Goal: Complete application form

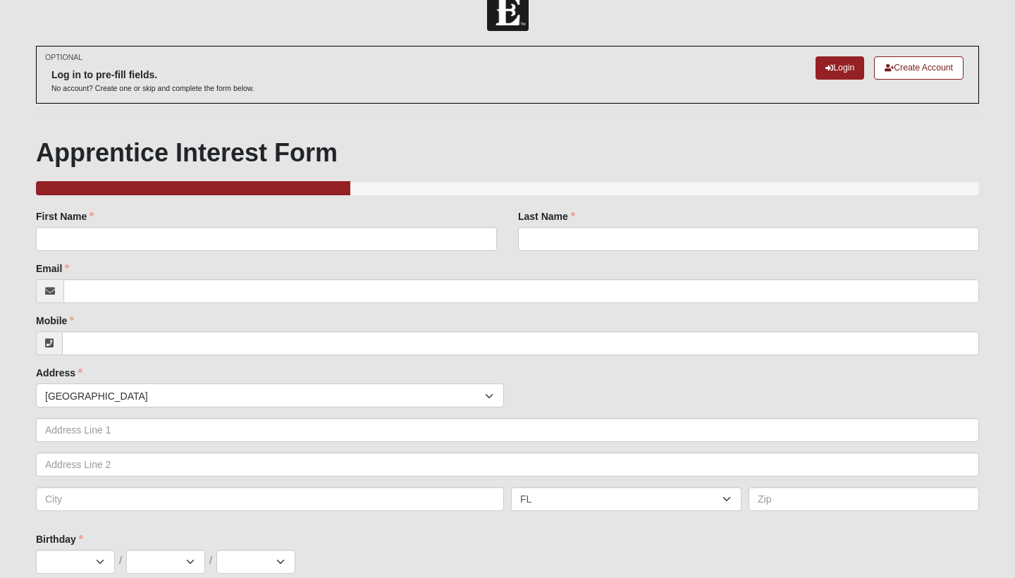
scroll to position [37, 0]
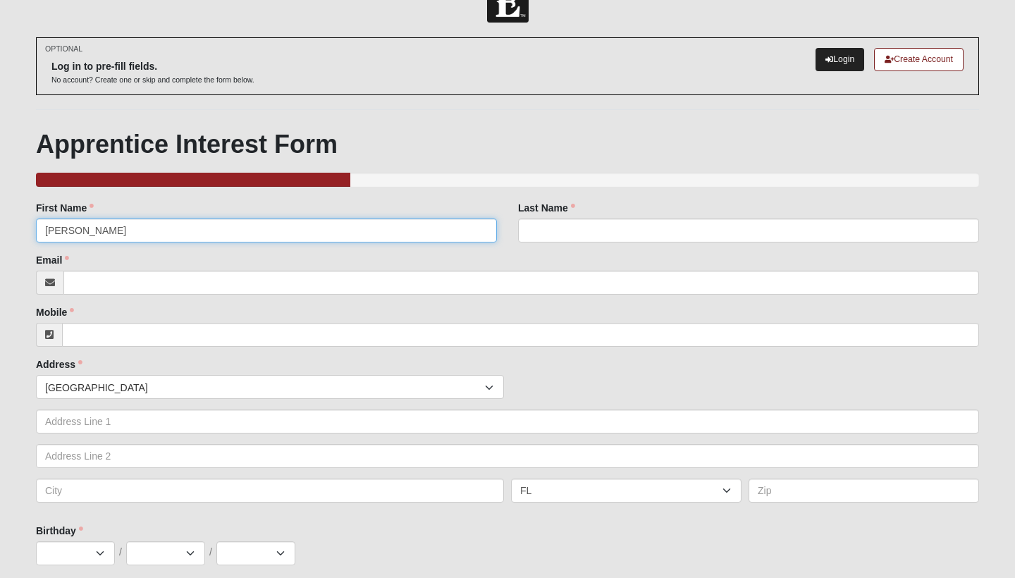
type input "[PERSON_NAME]"
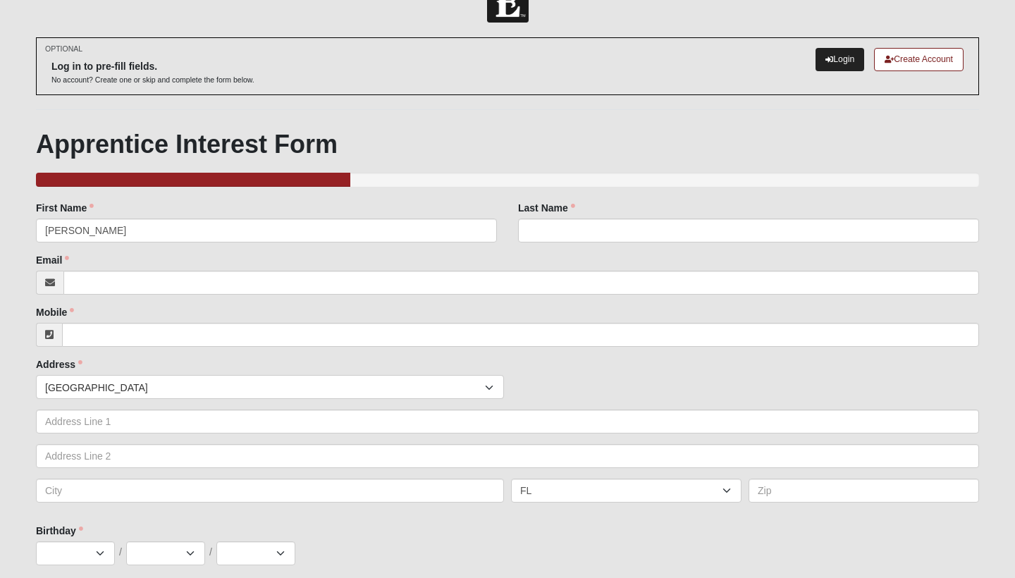
click at [829, 61] on link "Login" at bounding box center [839, 59] width 49 height 23
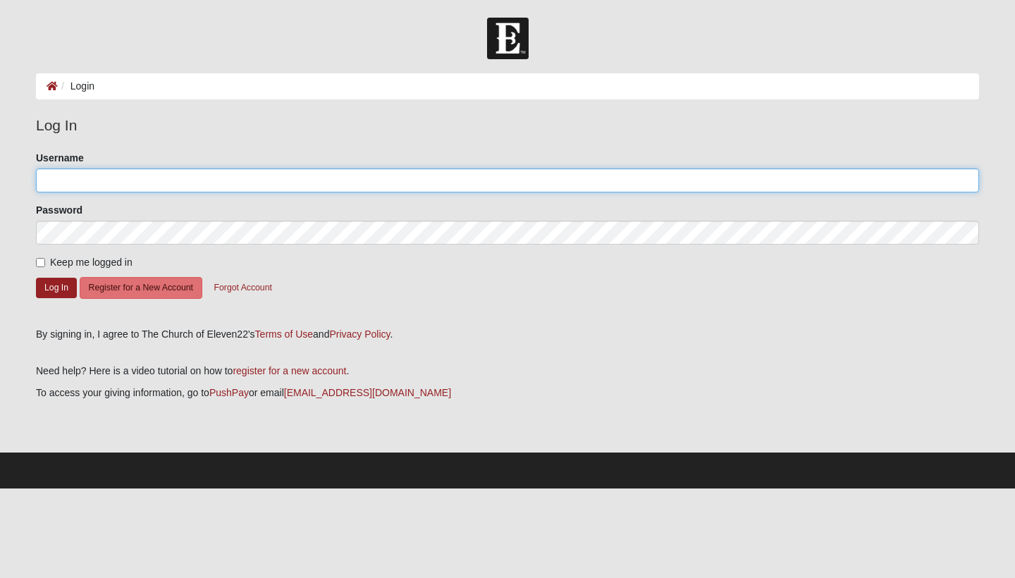
type input "[EMAIL_ADDRESS][DOMAIN_NAME]"
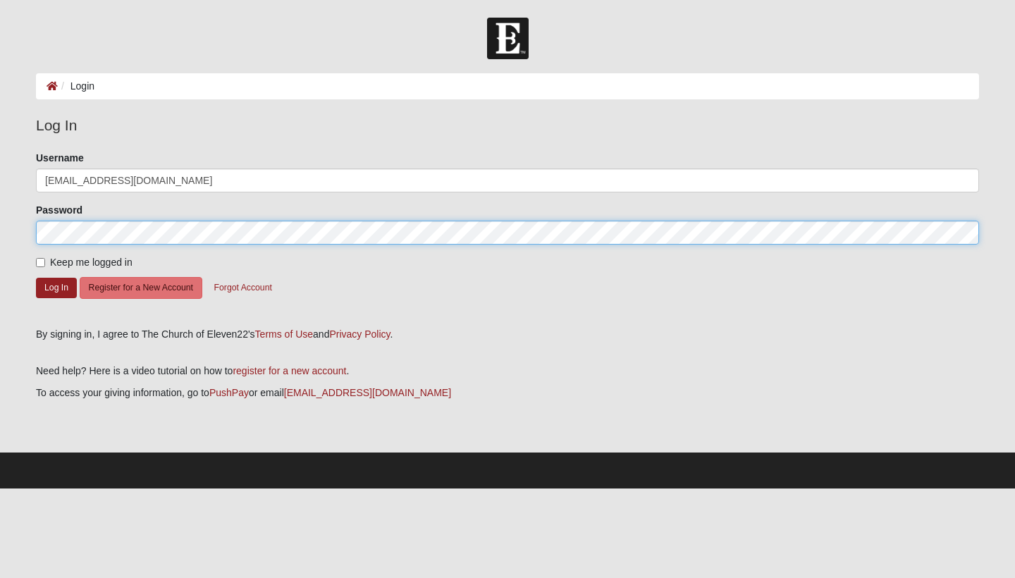
click at [56, 287] on button "Log In" at bounding box center [56, 288] width 41 height 20
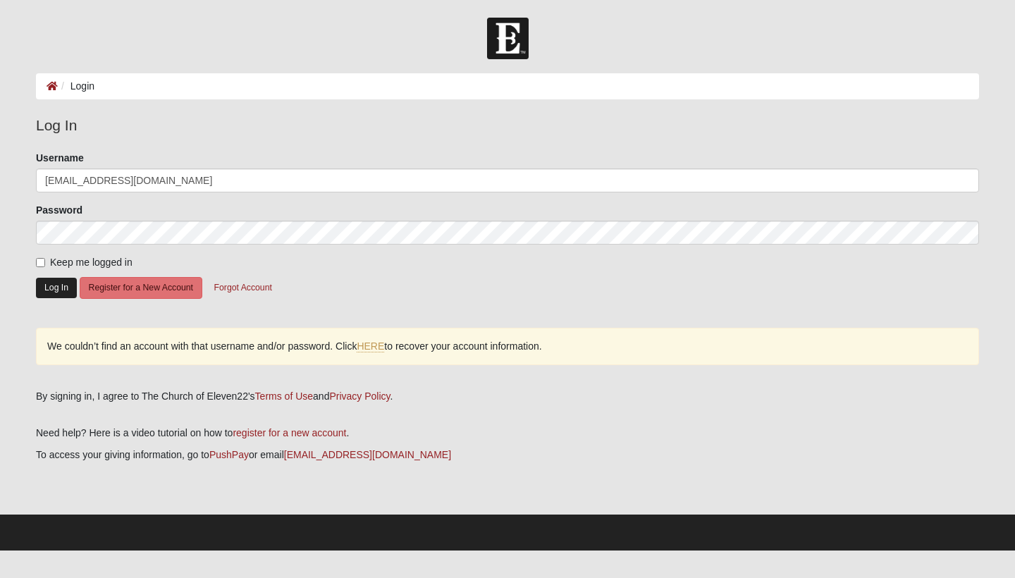
click at [57, 292] on button "Log In" at bounding box center [56, 288] width 41 height 20
click at [58, 288] on button "Log In" at bounding box center [56, 288] width 41 height 20
click at [43, 260] on input "Keep me logged in" at bounding box center [40, 262] width 9 height 9
checkbox input "true"
click at [44, 288] on button "Log In" at bounding box center [56, 288] width 41 height 20
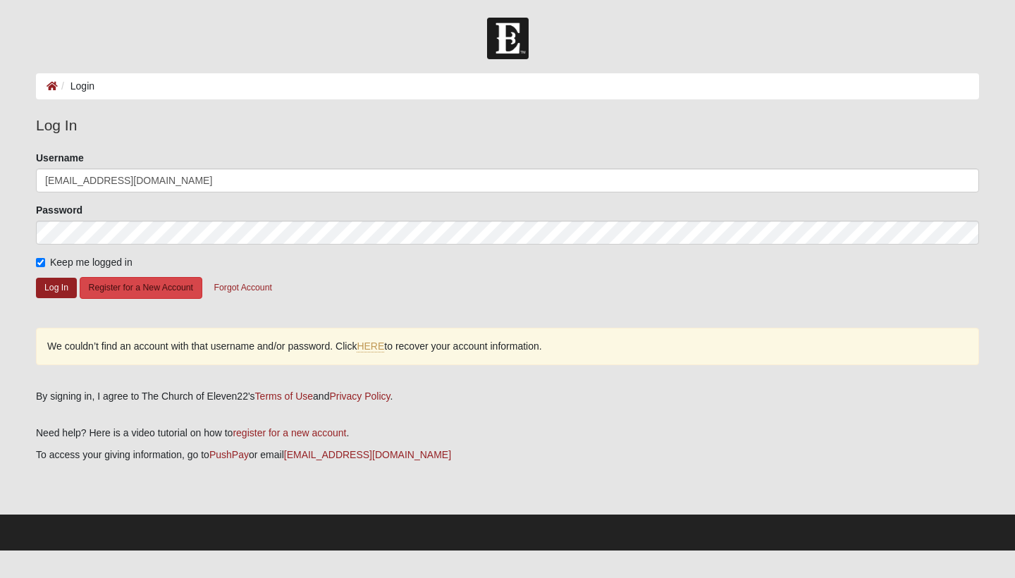
click at [162, 288] on button "Register for a New Account" at bounding box center [141, 288] width 123 height 22
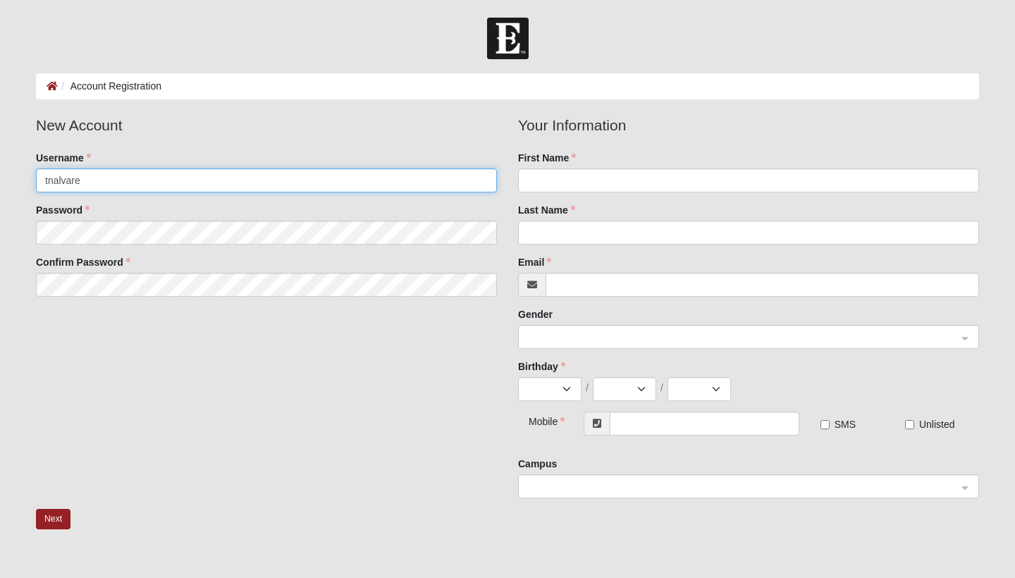
type input "tnalvare"
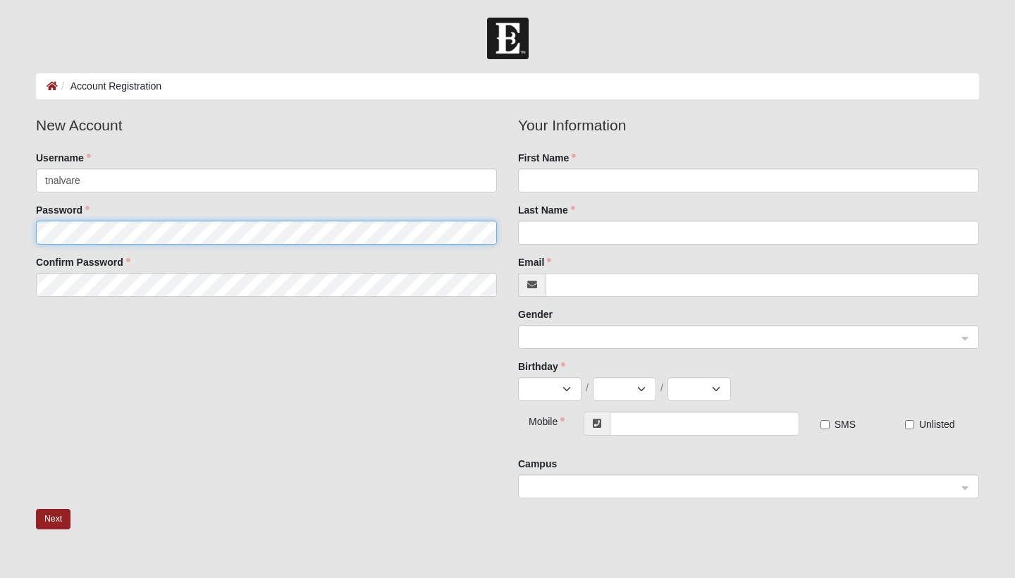
click at [103, 233] on fieldset "New Account Username tnalvare Password Confirm Password" at bounding box center [266, 210] width 482 height 193
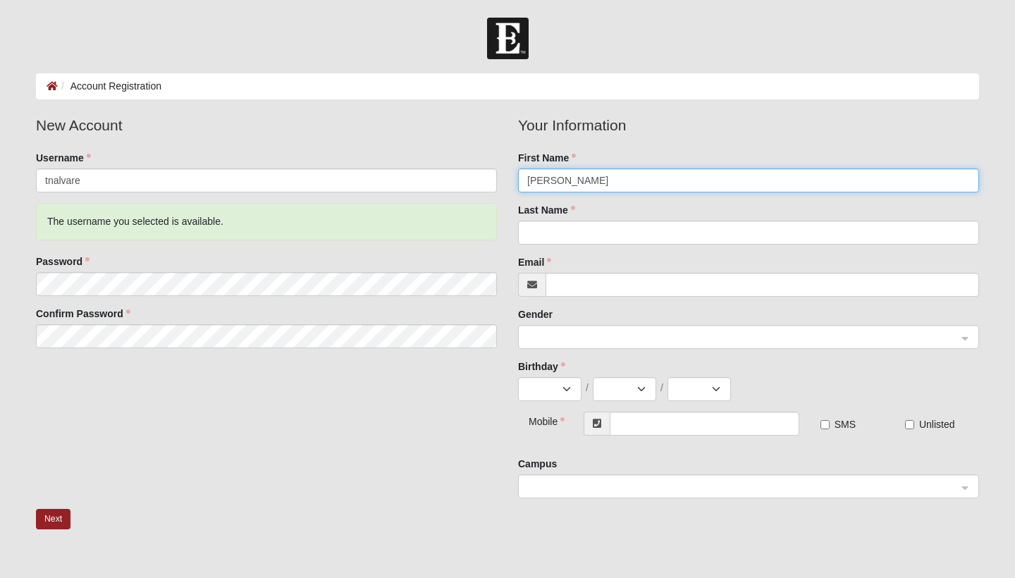
type input "[PERSON_NAME]"
click at [596, 219] on div "Last Name" at bounding box center [748, 224] width 461 height 42
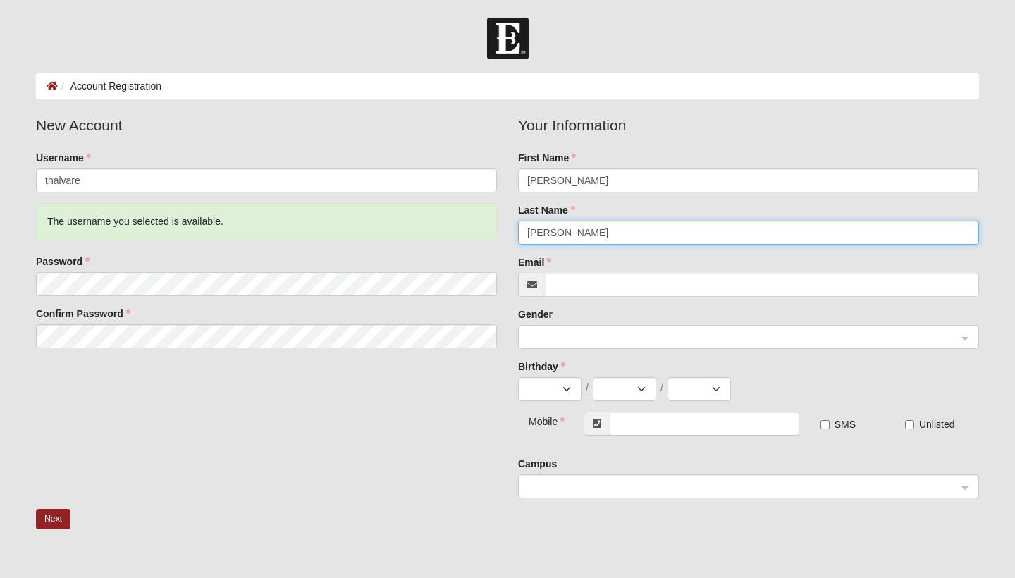
type input "[PERSON_NAME]"
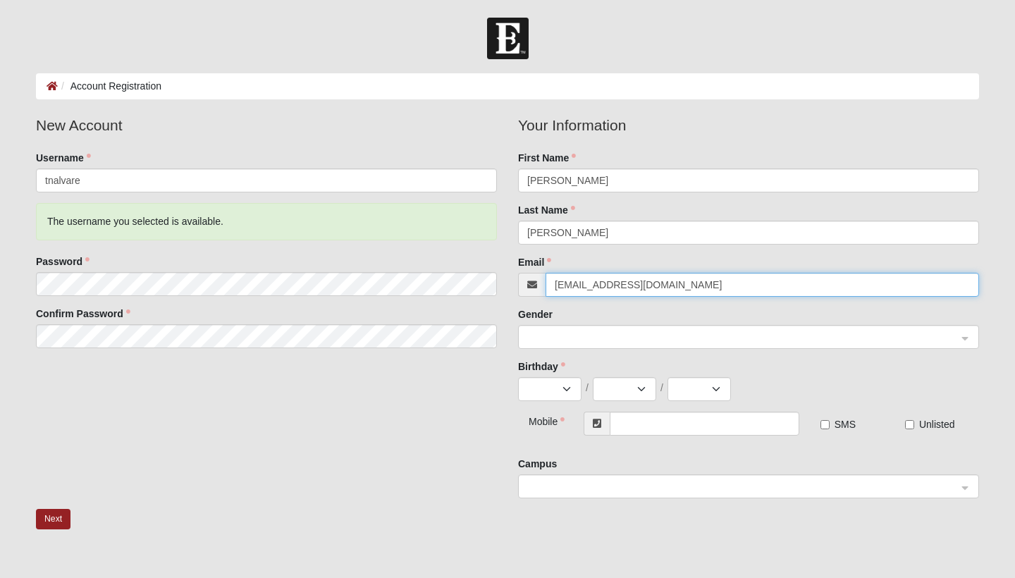
type input "[EMAIL_ADDRESS][DOMAIN_NAME]"
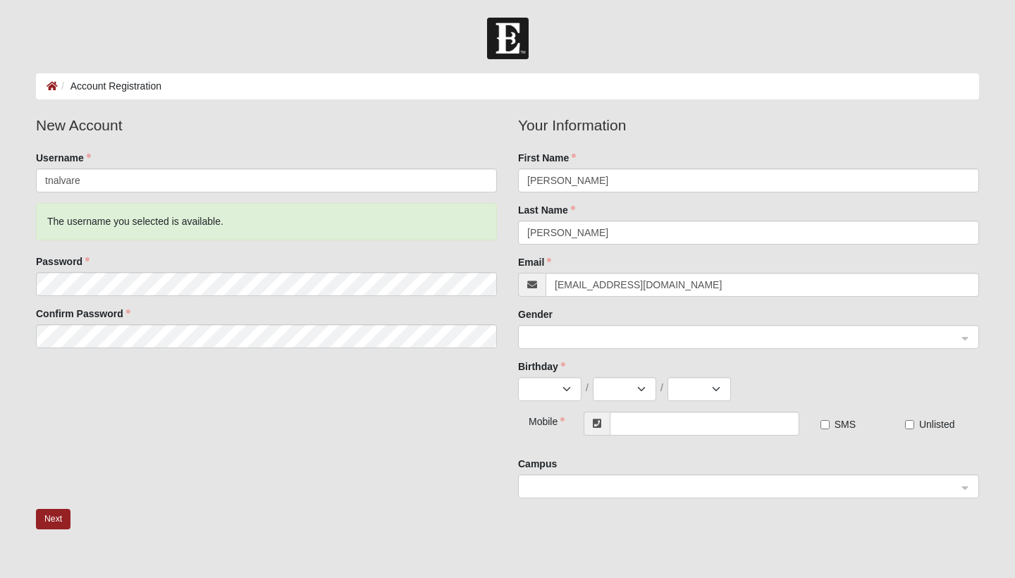
click at [561, 323] on div "Gender" at bounding box center [748, 328] width 461 height 42
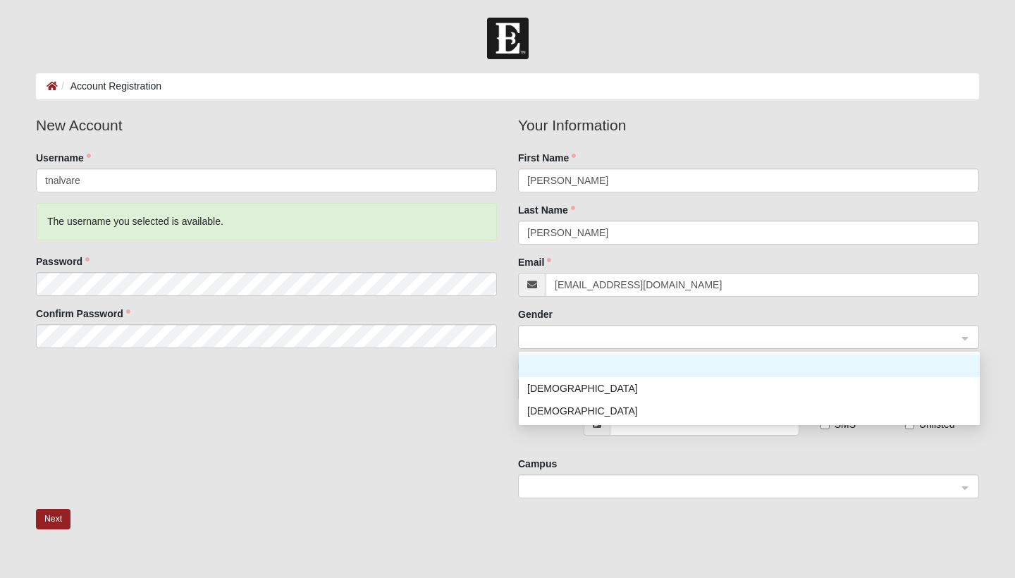
click at [561, 330] on span at bounding box center [742, 338] width 430 height 16
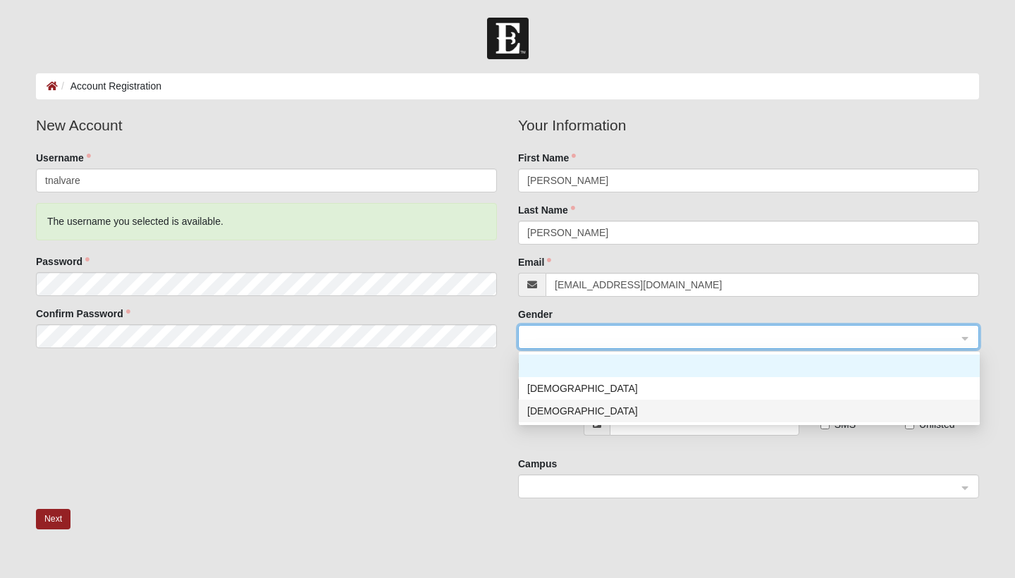
click at [553, 407] on div "[DEMOGRAPHIC_DATA]" at bounding box center [749, 411] width 444 height 16
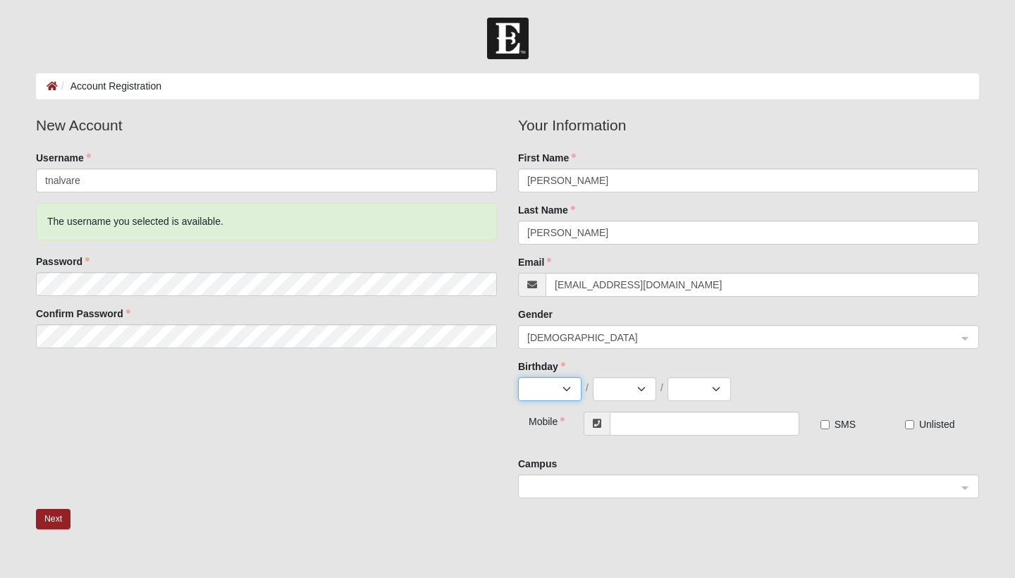
select select "2"
select select "22"
select select "2001"
type input "[PHONE_NUMBER]"
click at [634, 492] on span at bounding box center [742, 487] width 430 height 16
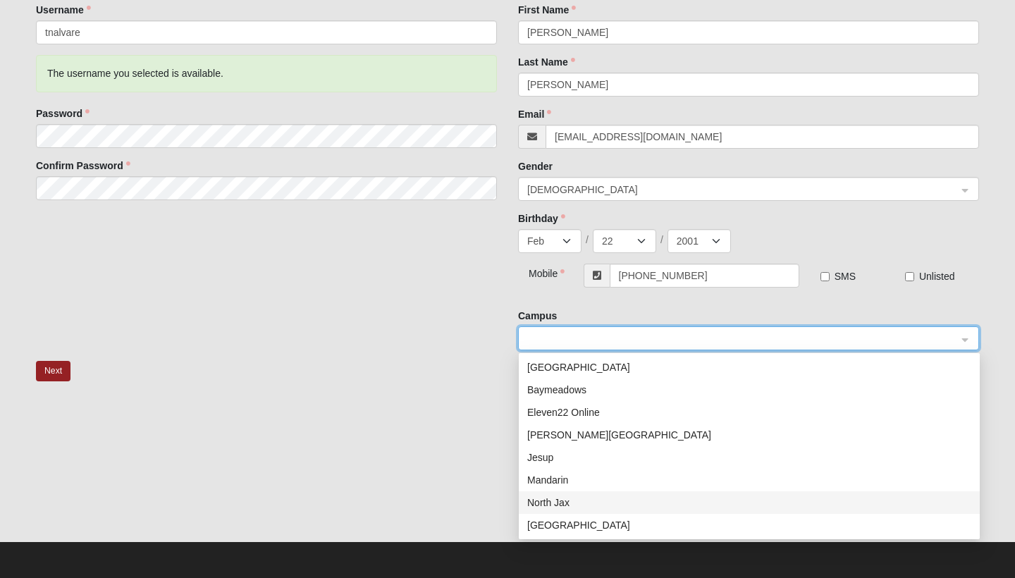
scroll to position [147, 0]
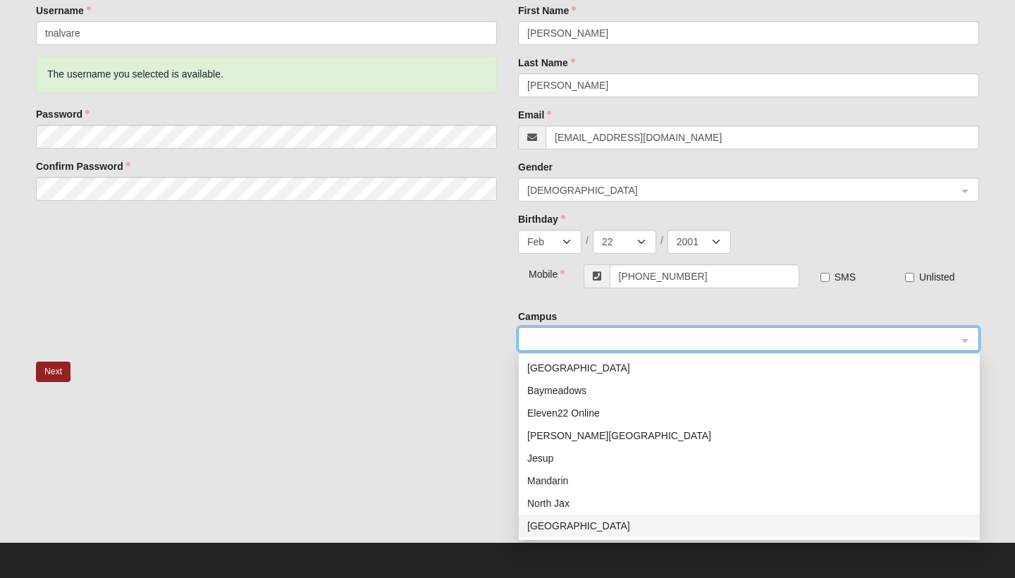
click at [397, 431] on div at bounding box center [507, 470] width 943 height 141
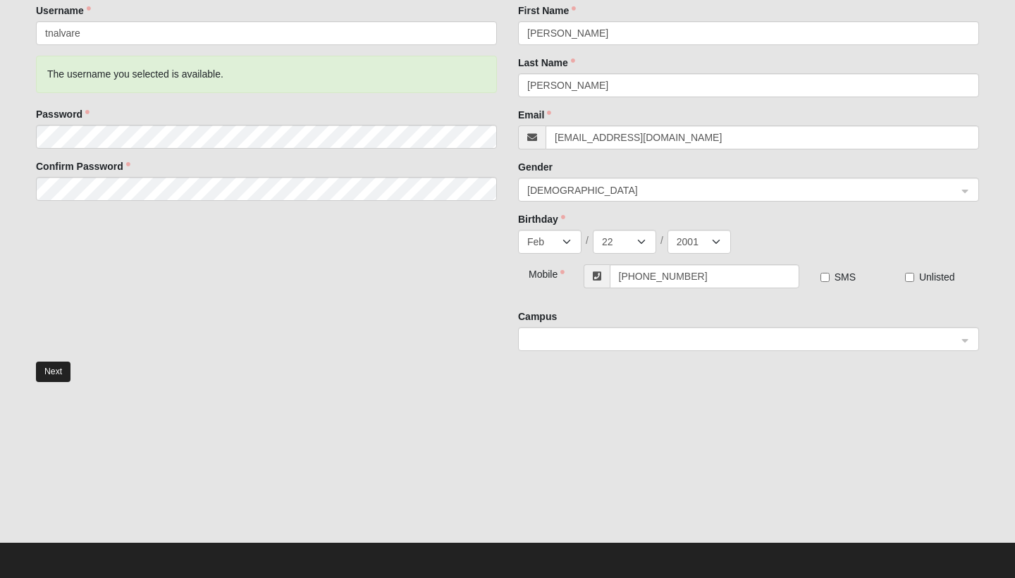
click at [47, 372] on button "Next" at bounding box center [53, 371] width 35 height 20
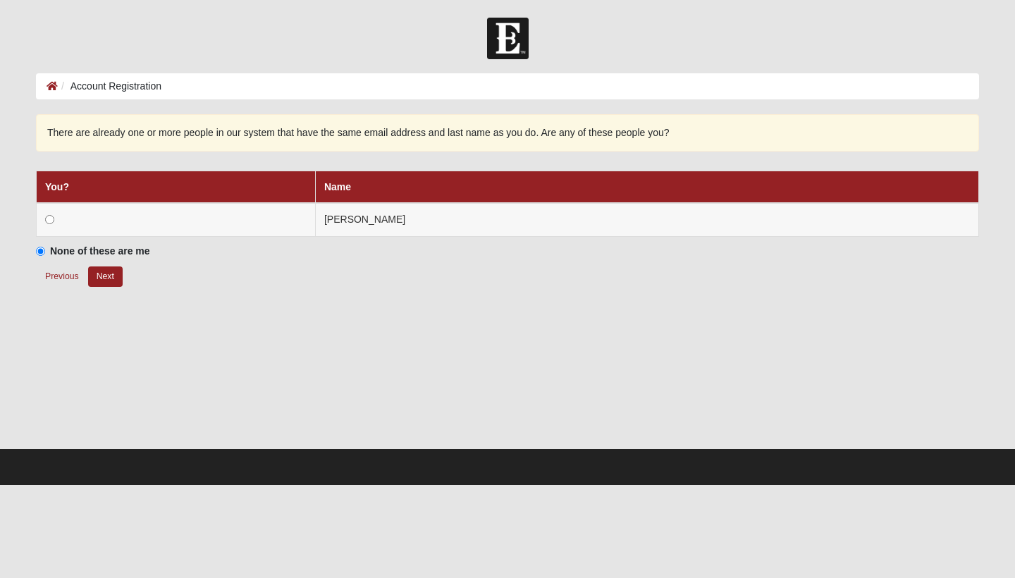
scroll to position [0, 0]
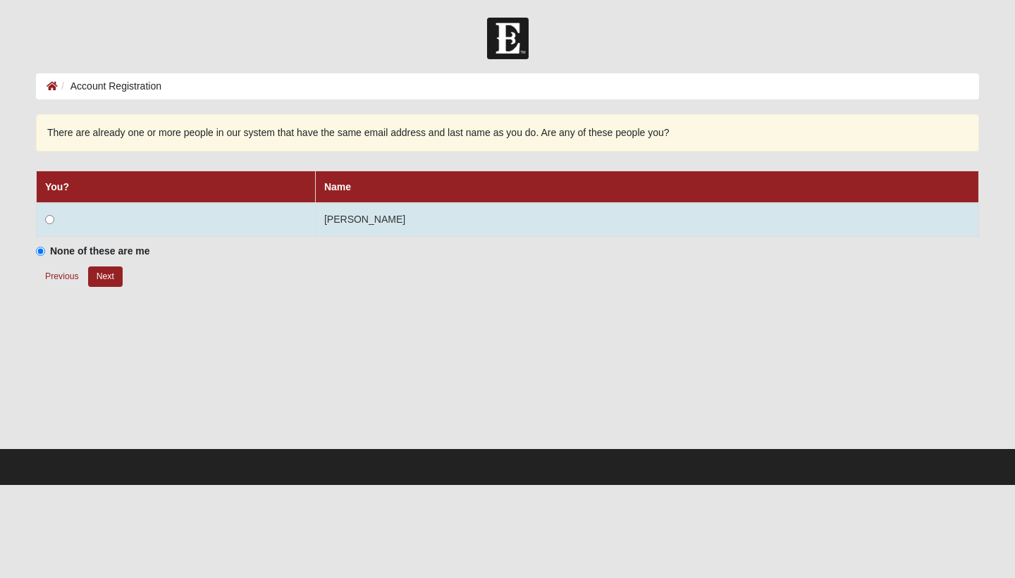
click at [431, 216] on td "[PERSON_NAME]" at bounding box center [646, 220] width 663 height 34
click at [92, 216] on td at bounding box center [176, 220] width 279 height 34
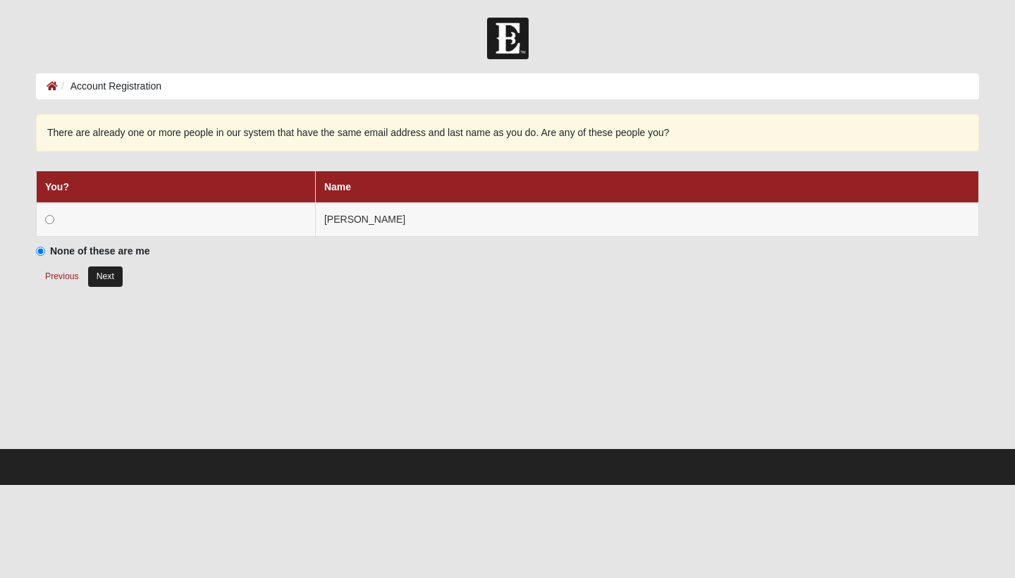
click at [114, 279] on button "Next" at bounding box center [105, 276] width 35 height 20
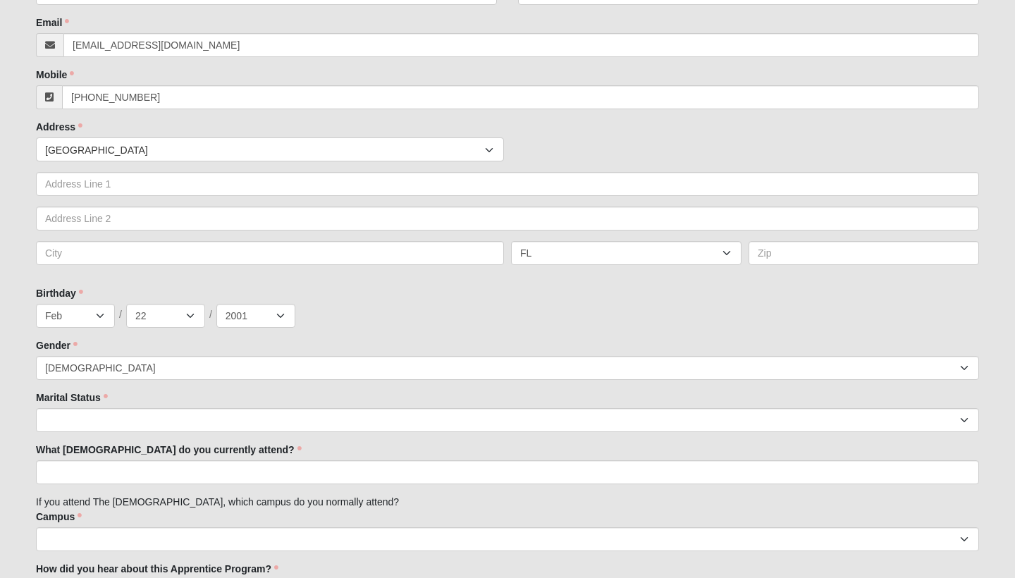
scroll to position [203, 0]
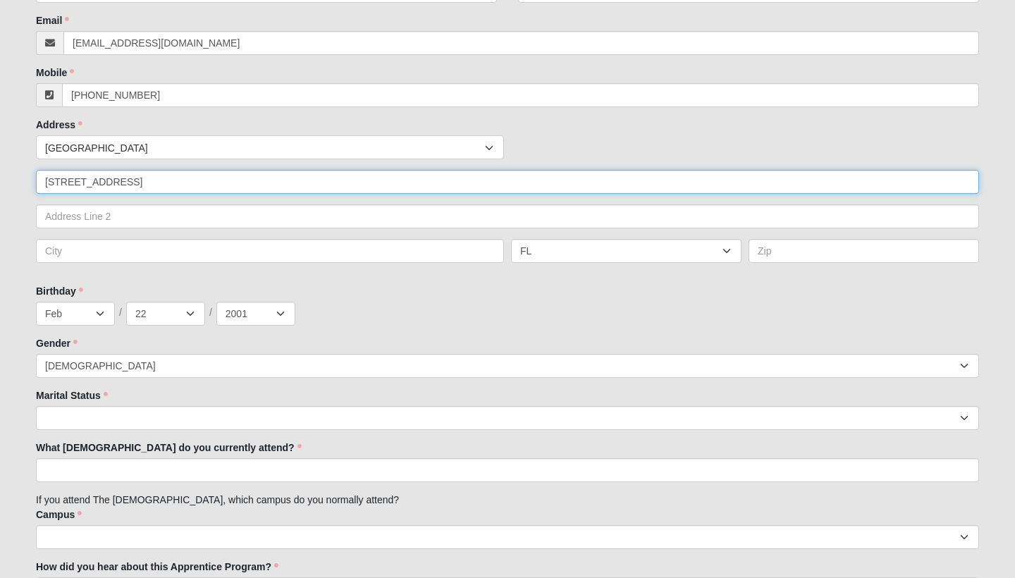
type input "380 Whitby Drive"
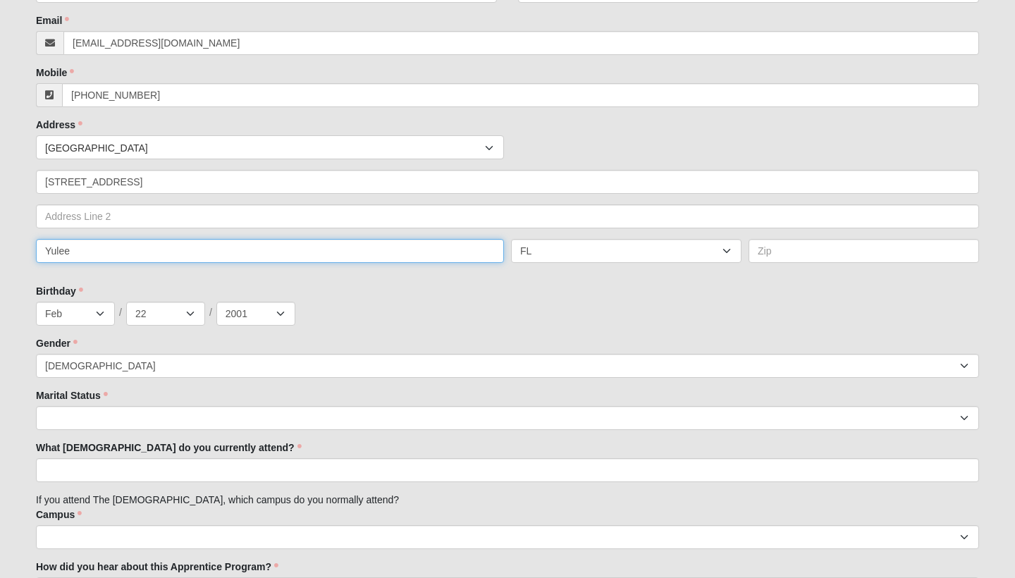
type input "Yulee"
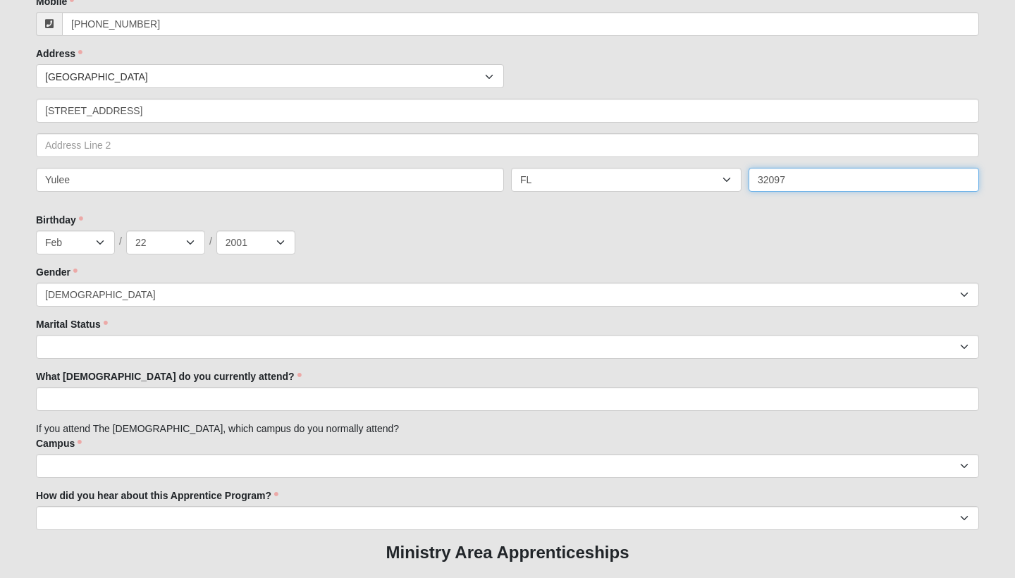
scroll to position [280, 0]
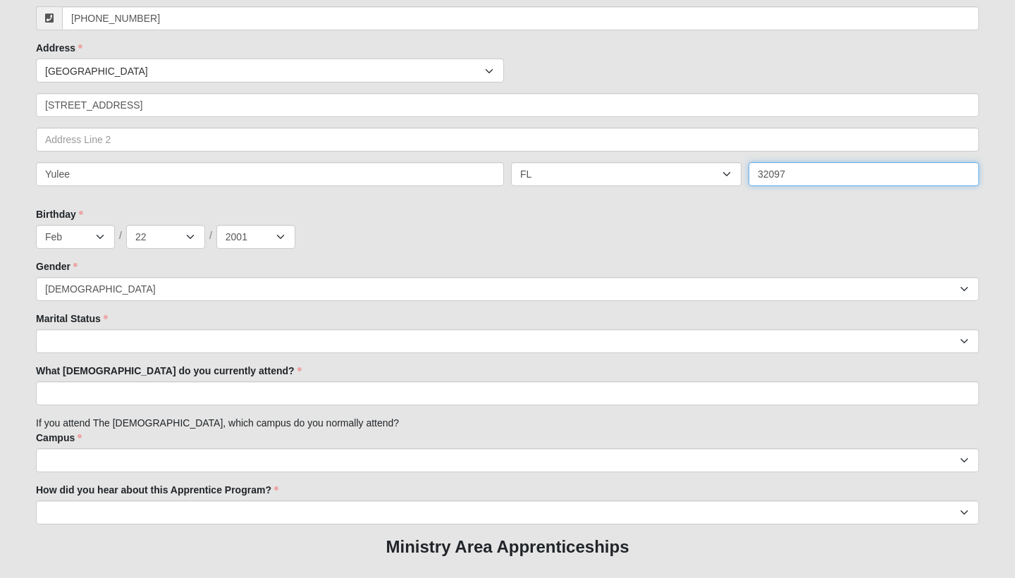
type input "32097"
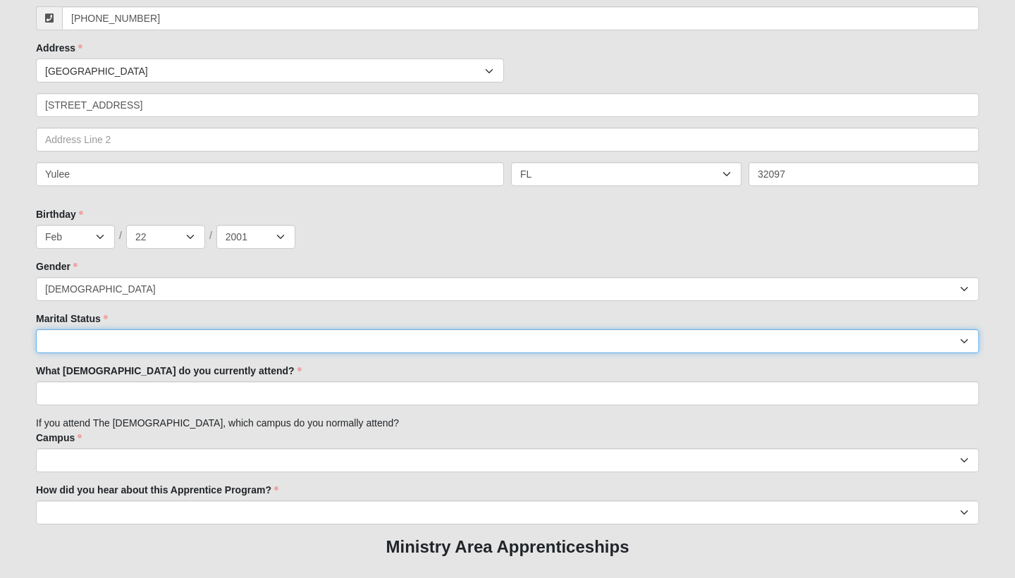
select select "144"
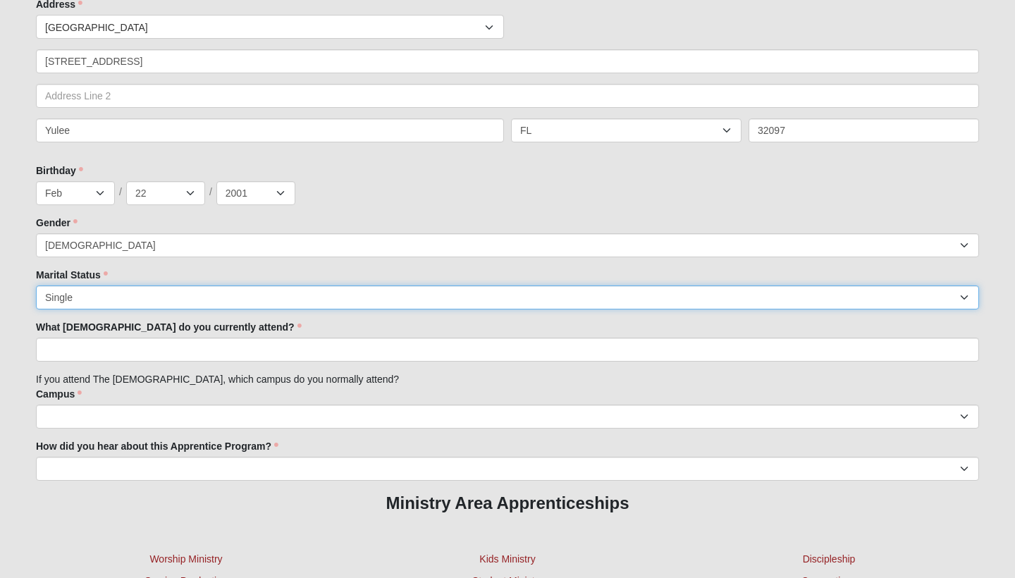
scroll to position [333, 0]
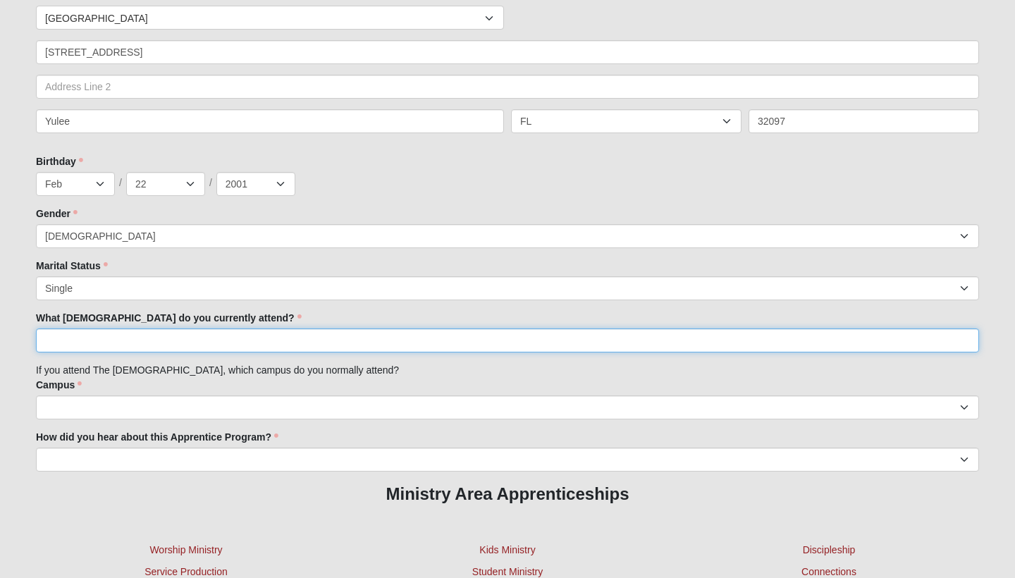
click at [130, 340] on input "What Church do you currently attend?" at bounding box center [507, 340] width 943 height 24
type input "Eleven22"
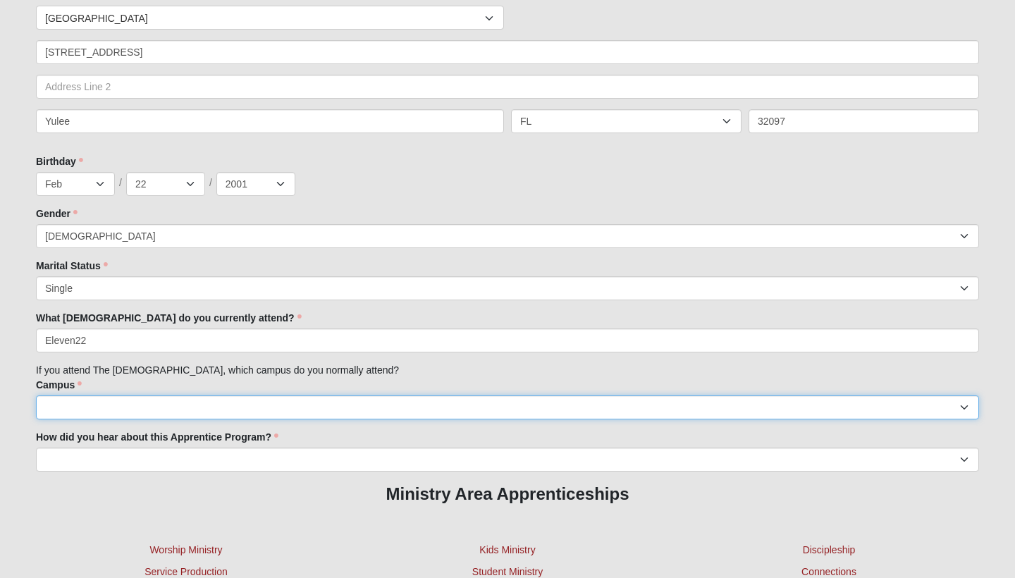
select select "17"
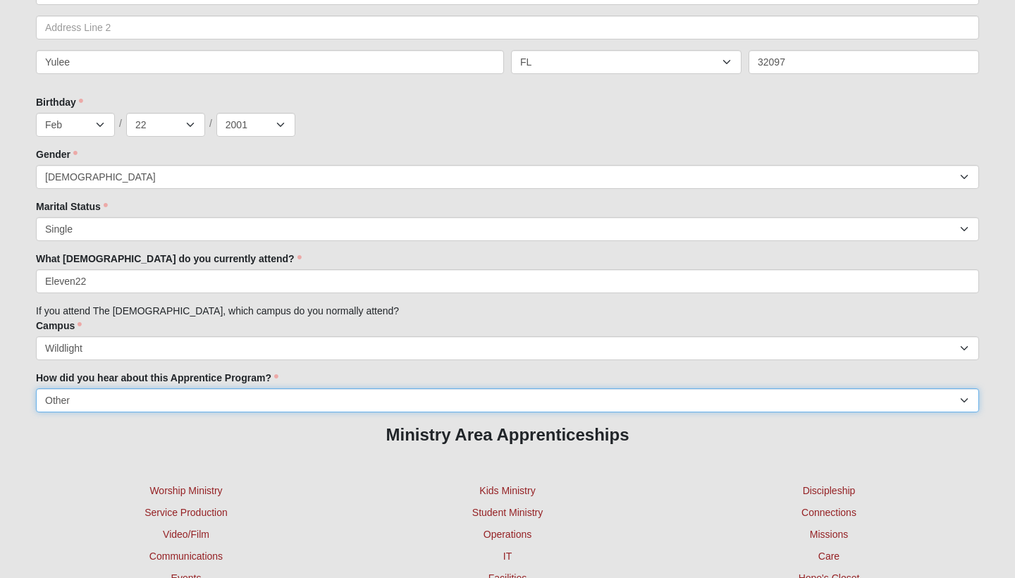
scroll to position [395, 0]
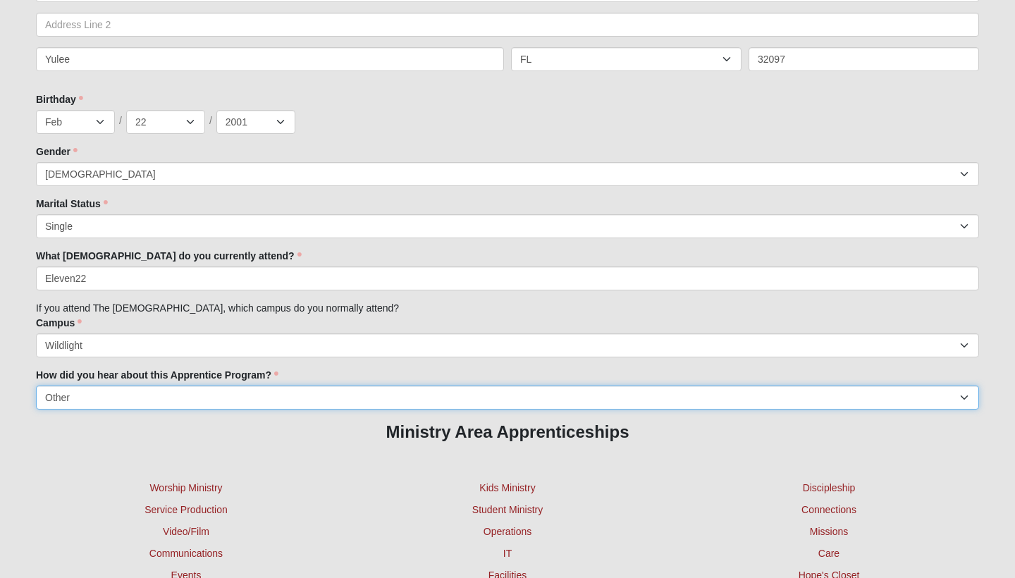
select select "Friend"
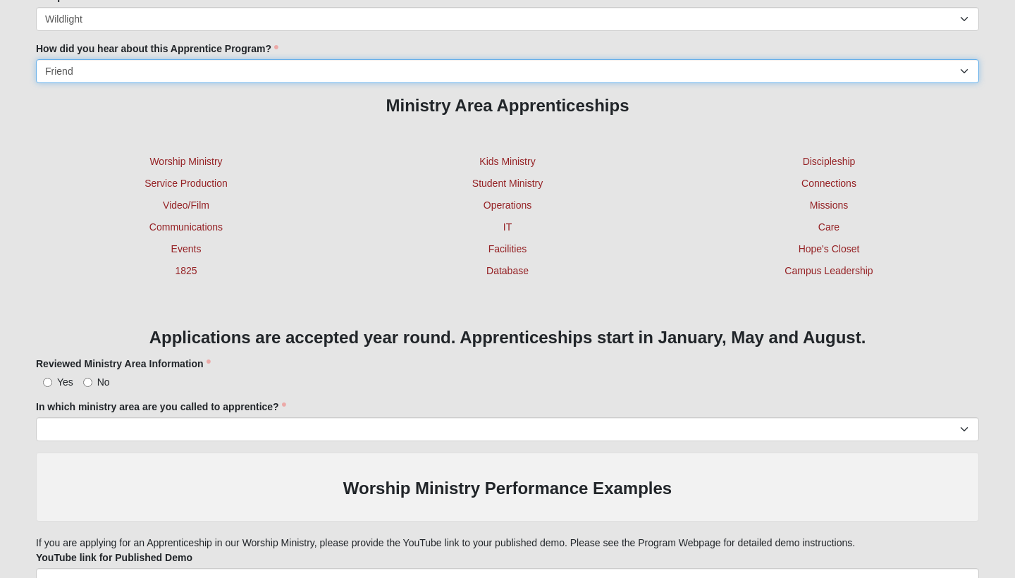
scroll to position [714, 0]
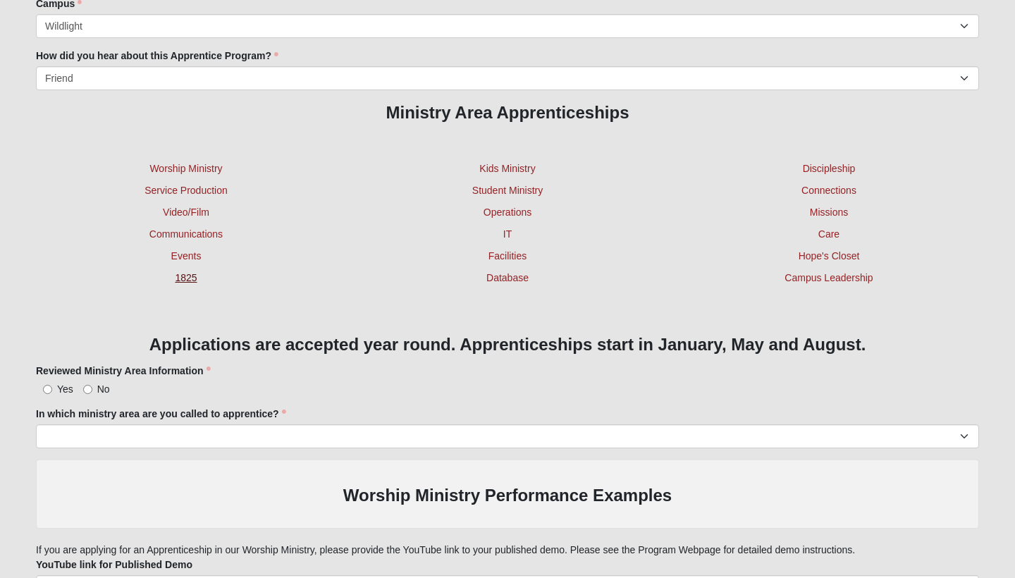
click at [188, 279] on link "1825" at bounding box center [186, 277] width 22 height 11
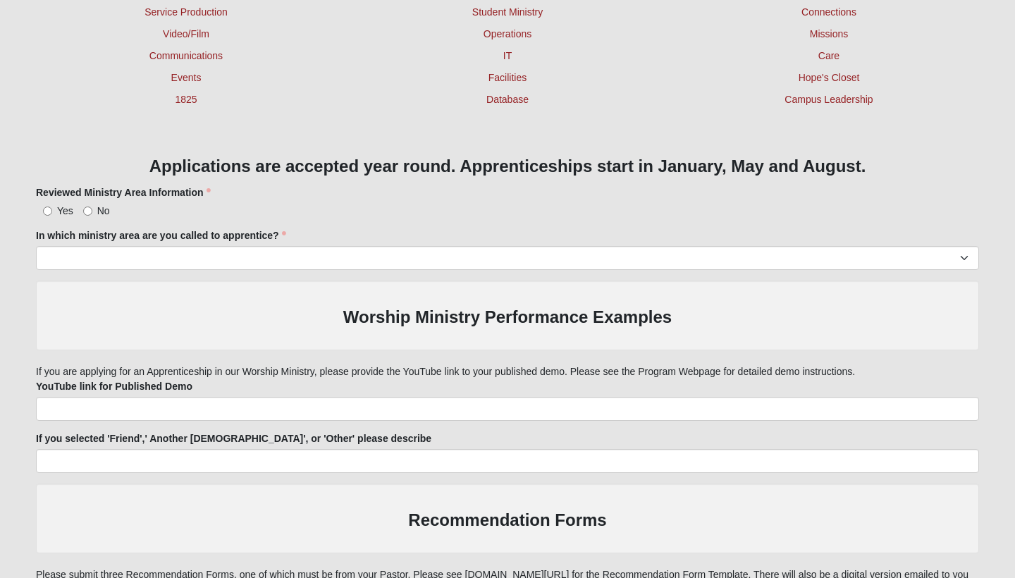
scroll to position [894, 0]
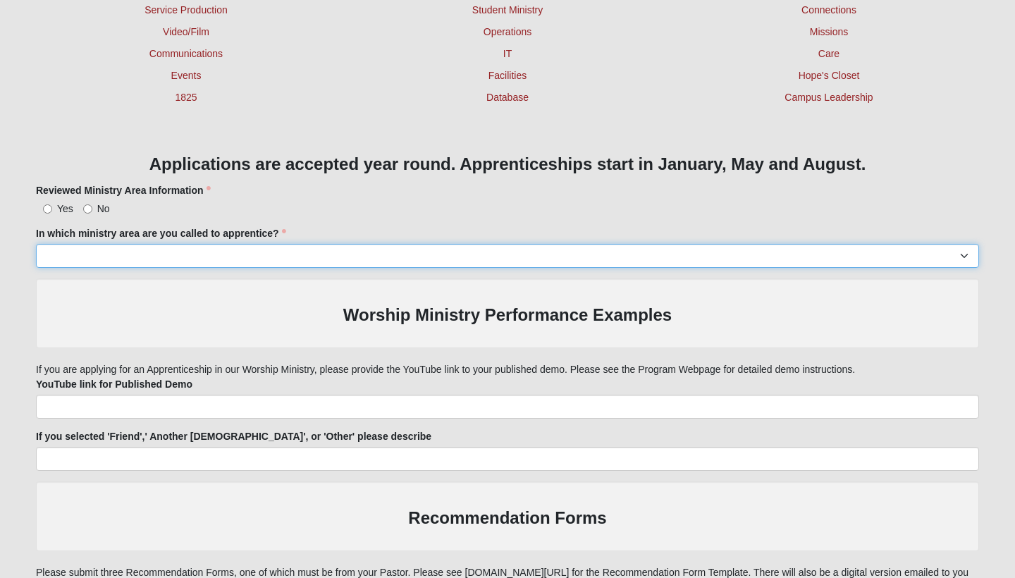
select select "1201"
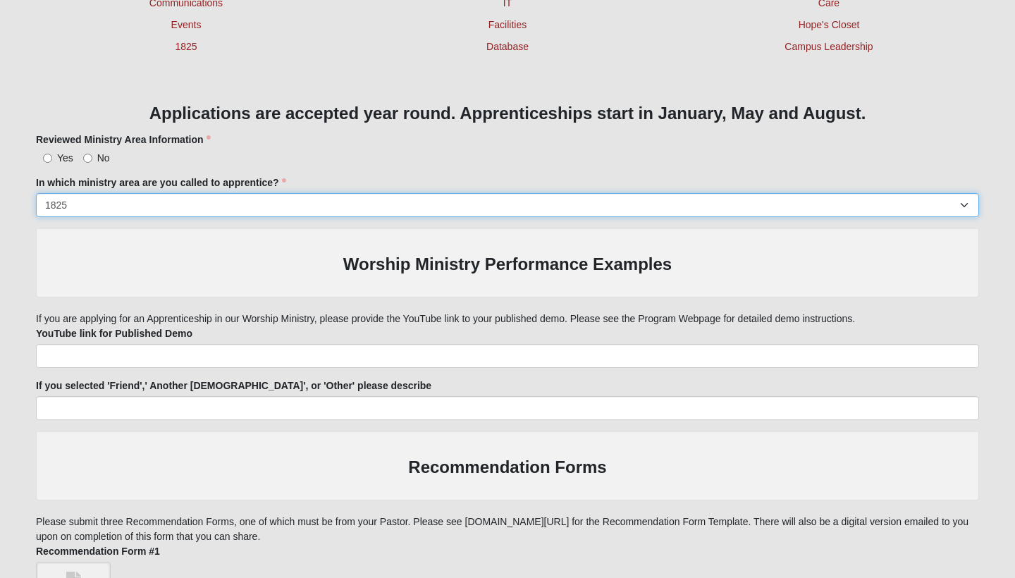
scroll to position [949, 0]
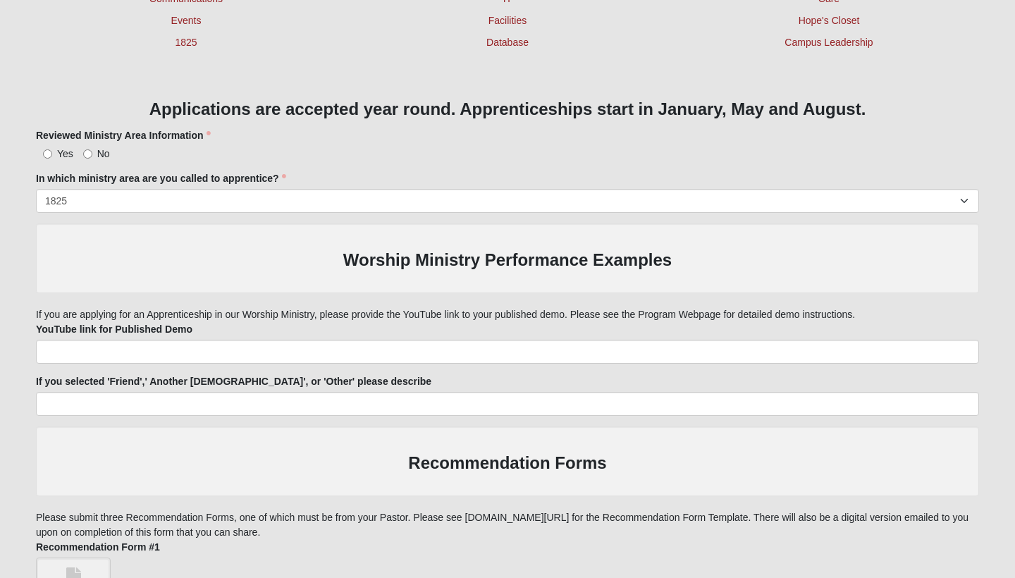
click at [49, 154] on input "Yes" at bounding box center [47, 153] width 9 height 9
radio input "true"
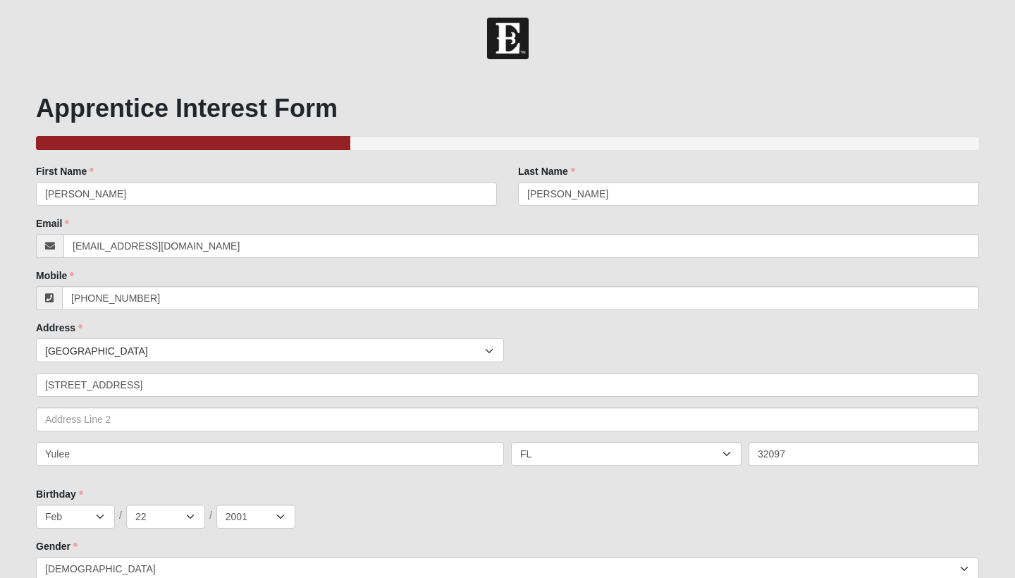
scroll to position [0, 0]
